Goal: Task Accomplishment & Management: Use online tool/utility

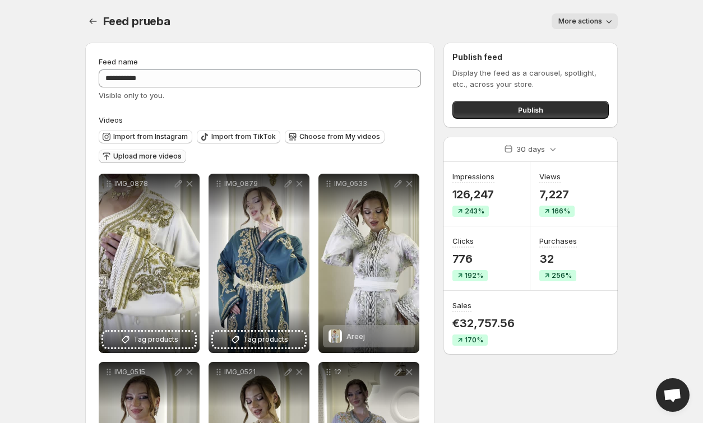
click at [171, 160] on span "Upload more videos" at bounding box center [147, 156] width 68 height 9
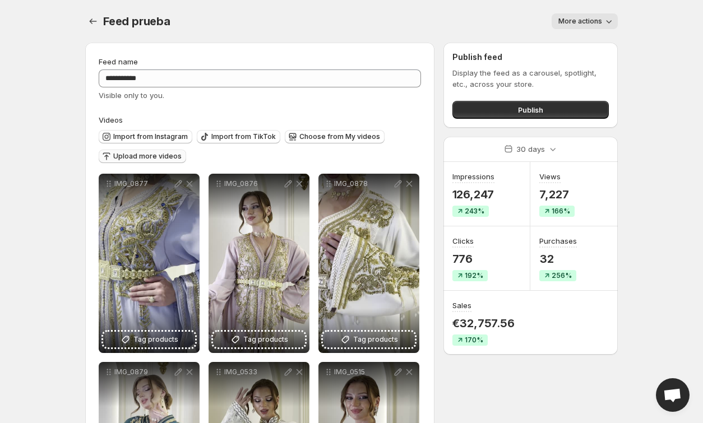
click at [138, 151] on button "Upload more videos" at bounding box center [142, 156] width 87 height 13
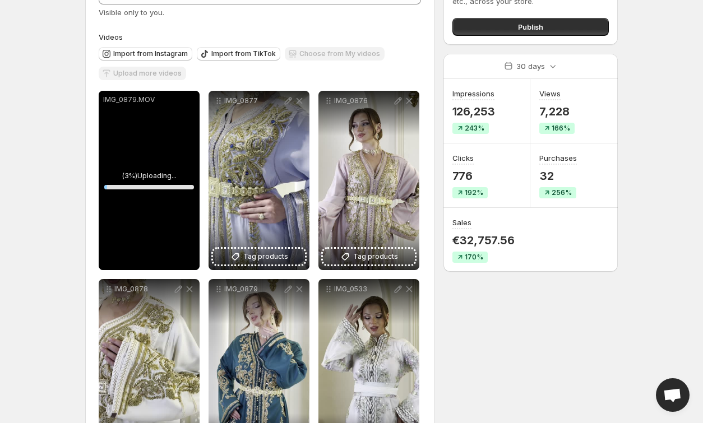
scroll to position [139, 0]
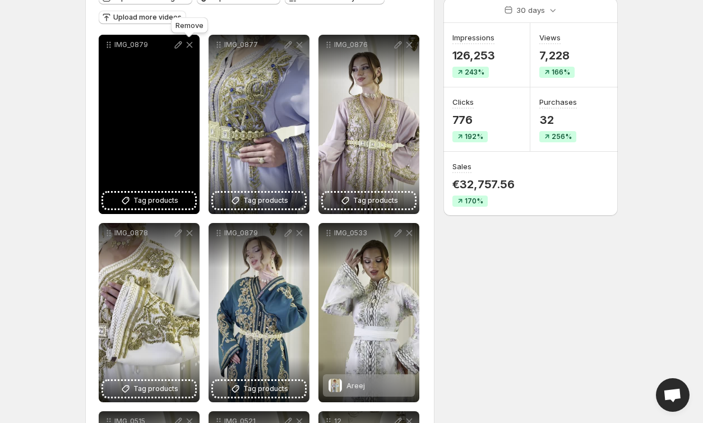
click at [189, 45] on icon at bounding box center [190, 45] width 6 height 6
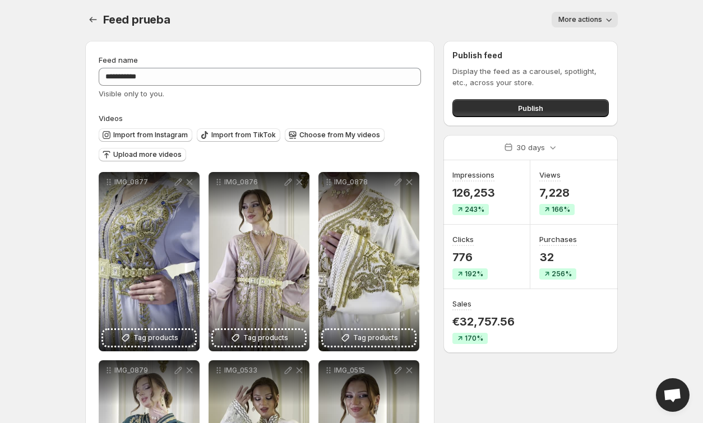
scroll to position [1, 0]
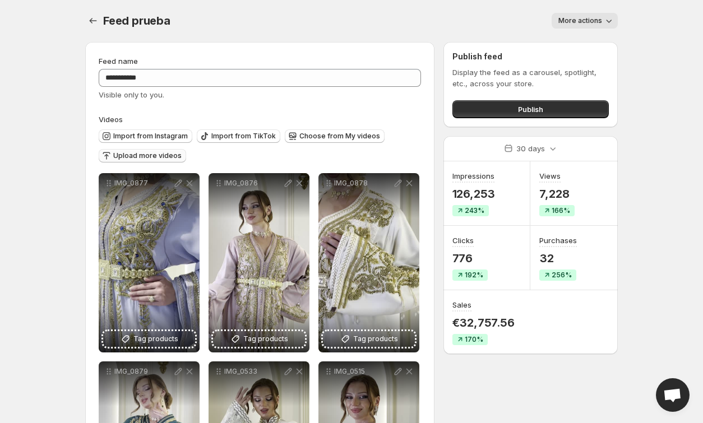
click at [174, 160] on span "Upload more videos" at bounding box center [147, 155] width 68 height 9
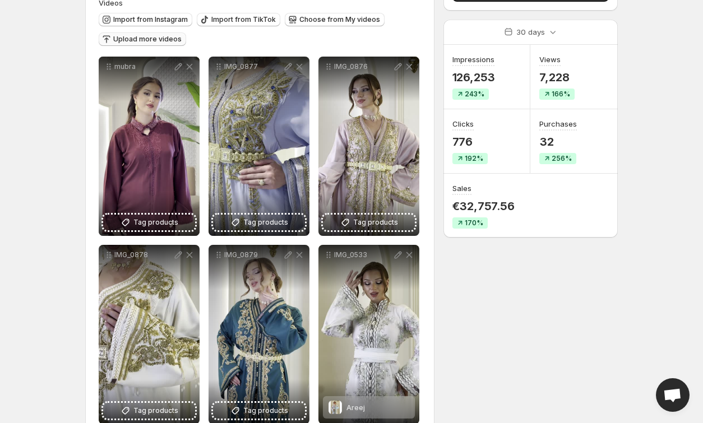
scroll to position [124, 0]
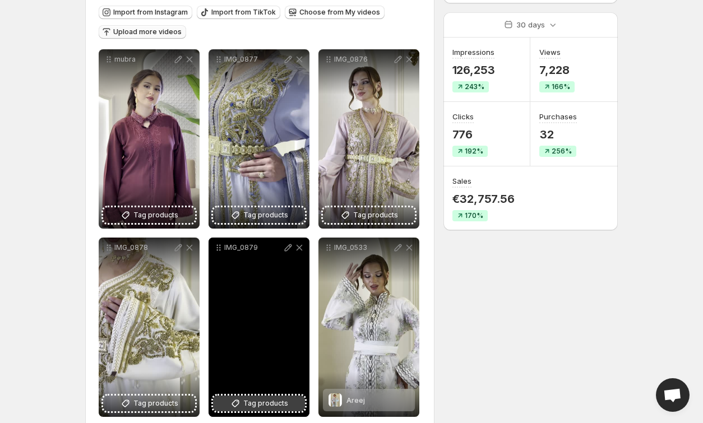
click at [282, 406] on span "Tag products" at bounding box center [265, 403] width 45 height 11
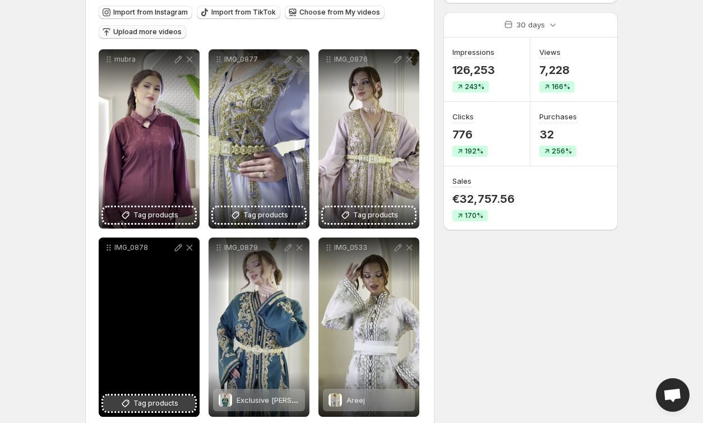
click at [185, 405] on button "Tag products" at bounding box center [149, 404] width 92 height 16
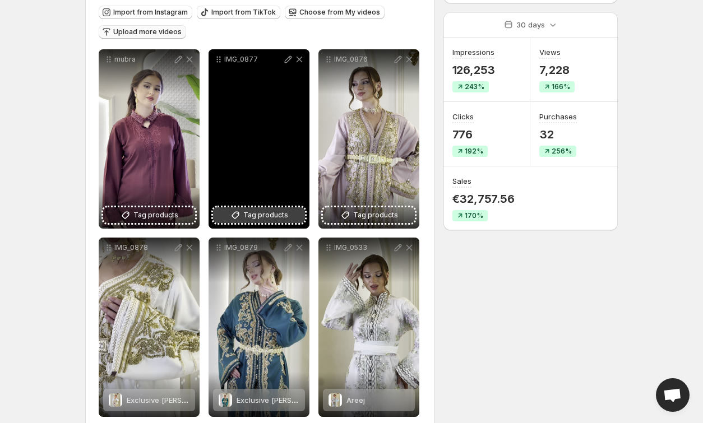
click at [273, 217] on span "Tag products" at bounding box center [265, 215] width 45 height 11
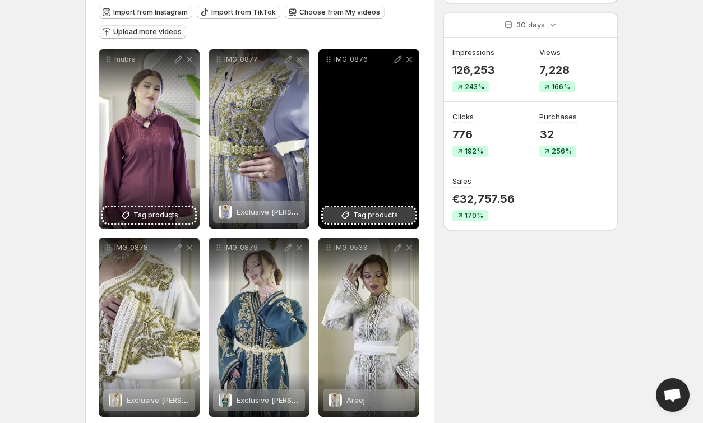
click at [344, 216] on icon at bounding box center [345, 215] width 11 height 11
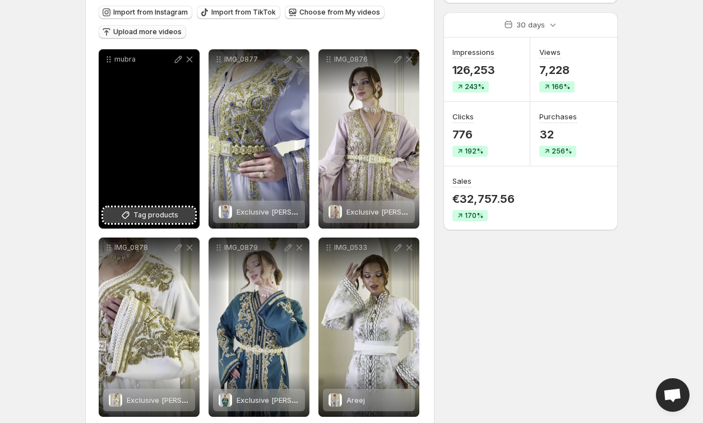
click at [151, 215] on span "Tag products" at bounding box center [155, 215] width 45 height 11
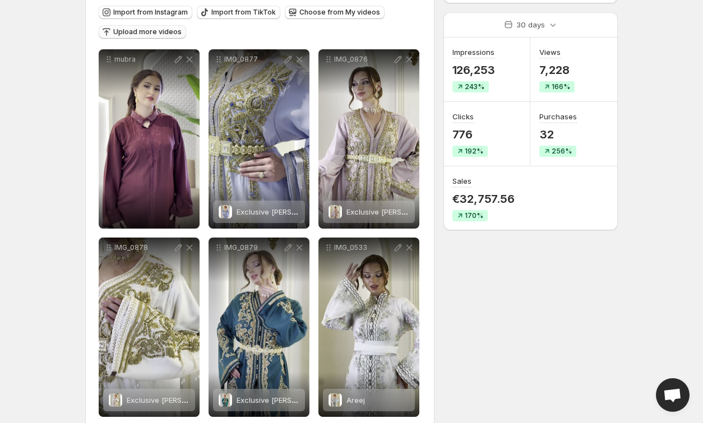
scroll to position [0, 0]
